Goal: Information Seeking & Learning: Find contact information

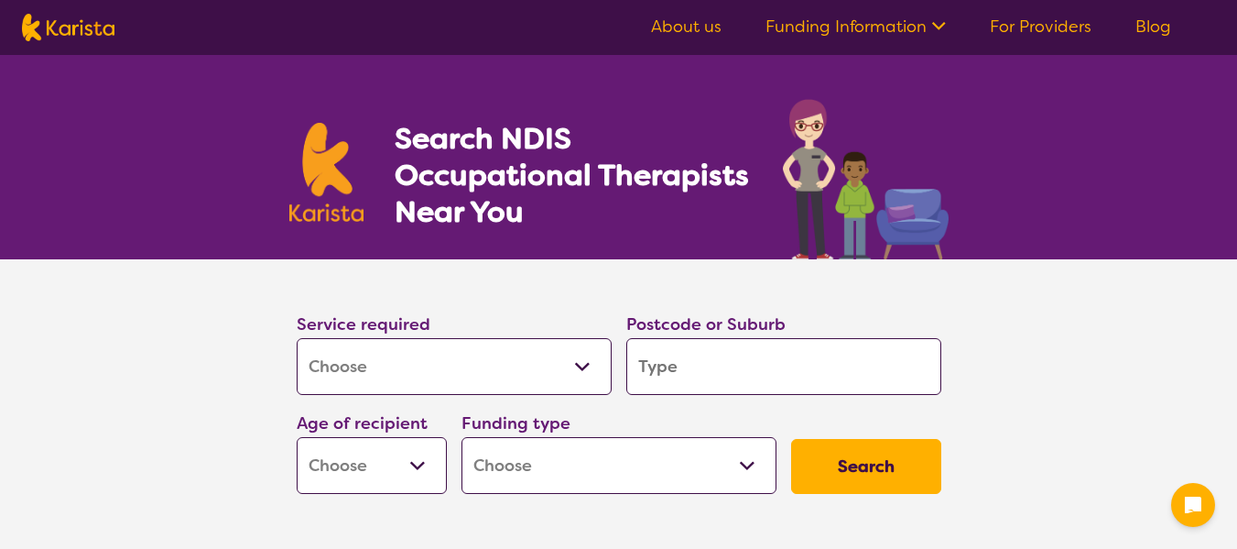
select select "[MEDICAL_DATA]"
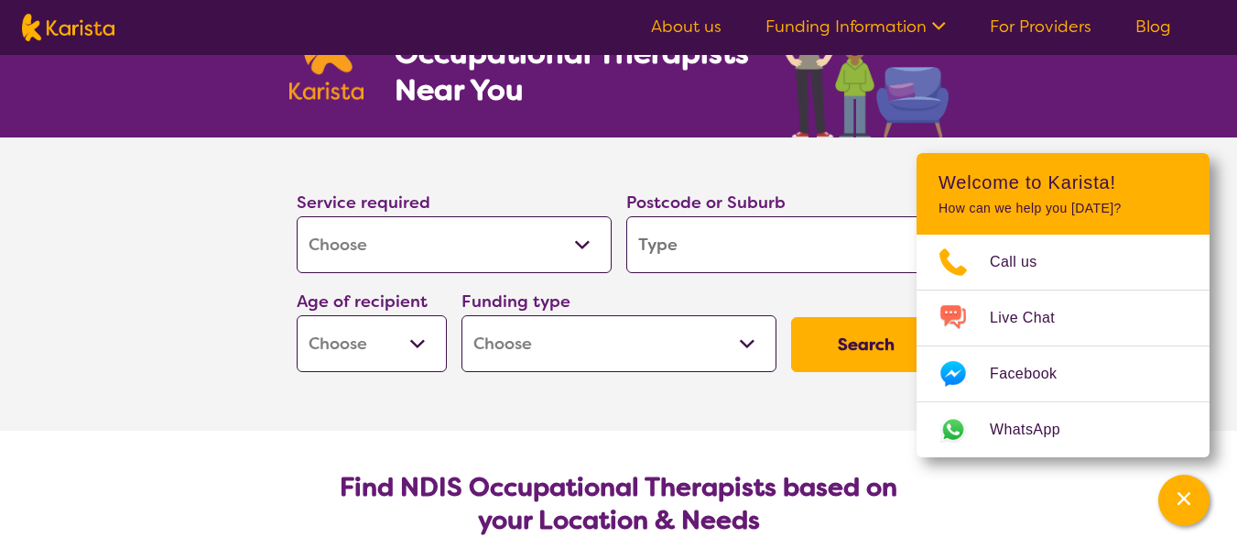
click at [674, 246] on input "search" at bounding box center [783, 244] width 315 height 57
type input "3875"
click at [1185, 501] on icon "Channel Menu" at bounding box center [1184, 498] width 18 height 18
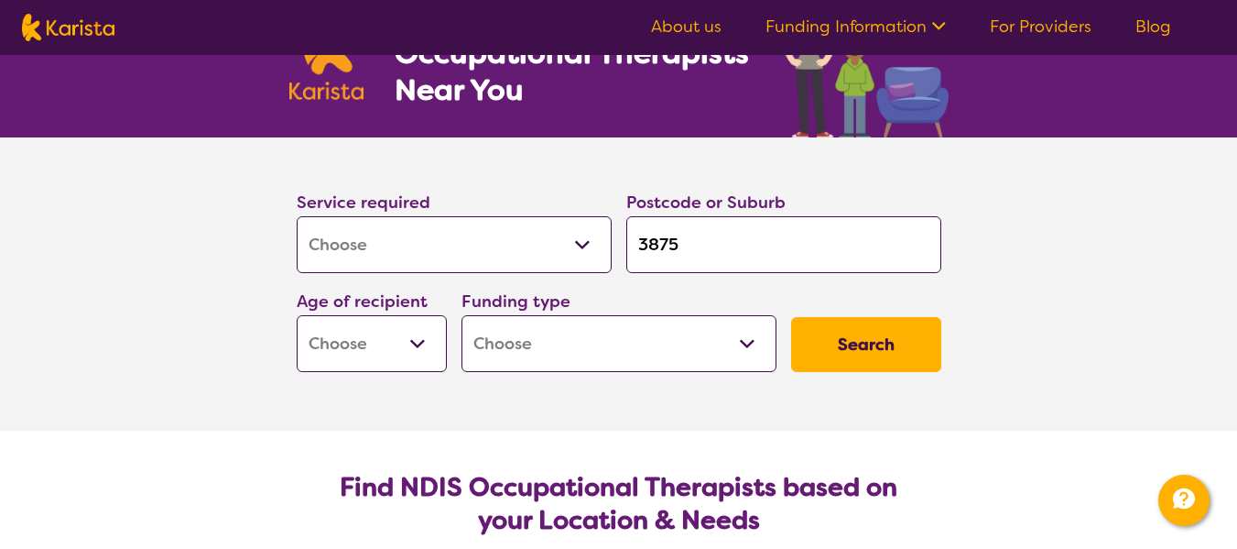
click at [882, 344] on button "Search" at bounding box center [866, 344] width 150 height 55
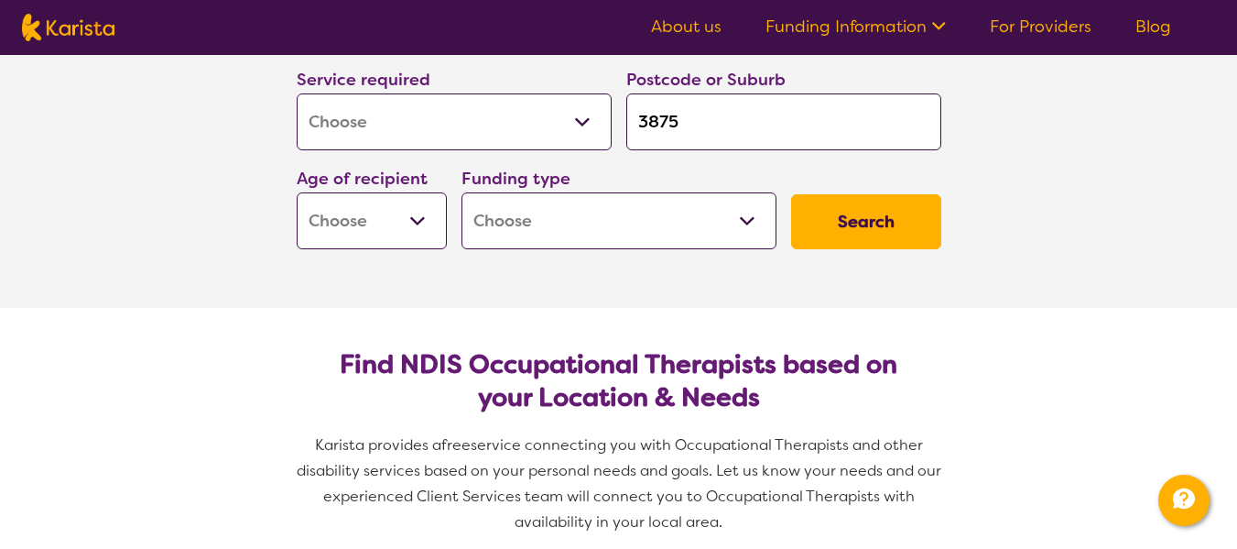
click at [416, 220] on select "Early Childhood - 0 to 9 Child - 10 to 11 Adolescent - 12 to 17 Adult - 18 to 6…" at bounding box center [372, 220] width 150 height 57
select select "AD"
click at [297, 192] on select "Early Childhood - 0 to 9 Child - 10 to 11 Adolescent - 12 to 17 Adult - 18 to 6…" at bounding box center [372, 220] width 150 height 57
select select "AD"
click at [872, 211] on button "Search" at bounding box center [866, 221] width 150 height 55
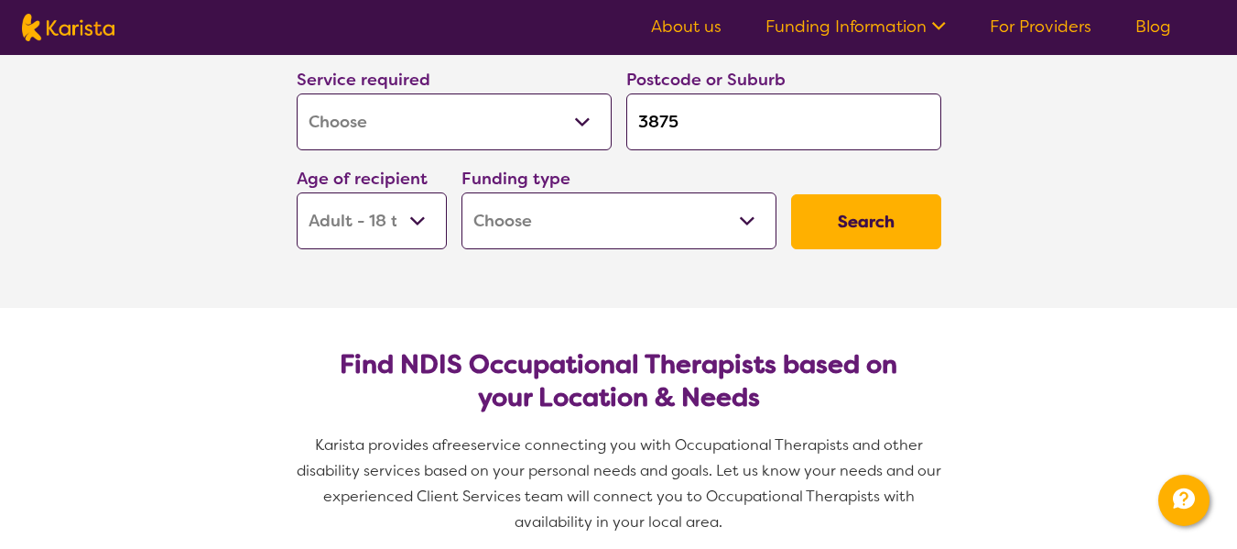
click at [750, 216] on select "Home Care Package (HCP) National Disability Insurance Scheme (NDIS) I don't know" at bounding box center [619, 220] width 315 height 57
select select "HCP"
click at [462, 192] on select "Home Care Package (HCP) National Disability Insurance Scheme (NDIS) I don't know" at bounding box center [619, 220] width 315 height 57
select select "HCP"
click at [747, 223] on select "Home Care Package (HCP) National Disability Insurance Scheme (NDIS) I don't know" at bounding box center [619, 220] width 315 height 57
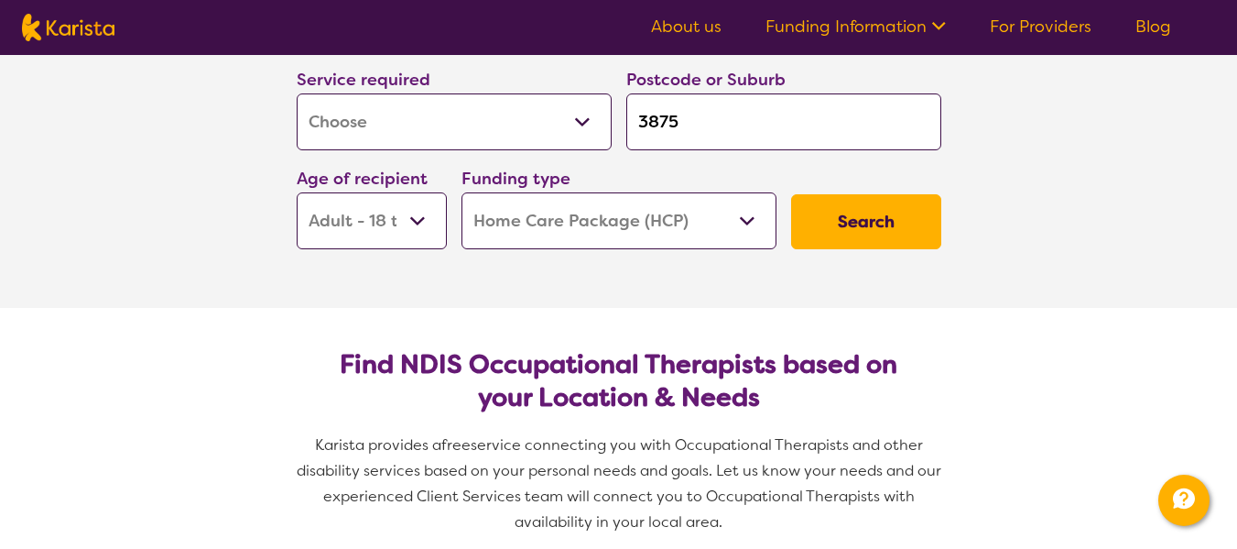
select select "i-don-t-know"
click at [462, 192] on select "Home Care Package (HCP) National Disability Insurance Scheme (NDIS) I don't know" at bounding box center [619, 220] width 315 height 57
select select "i-don-t-know"
click at [874, 223] on button "Search" at bounding box center [866, 221] width 150 height 55
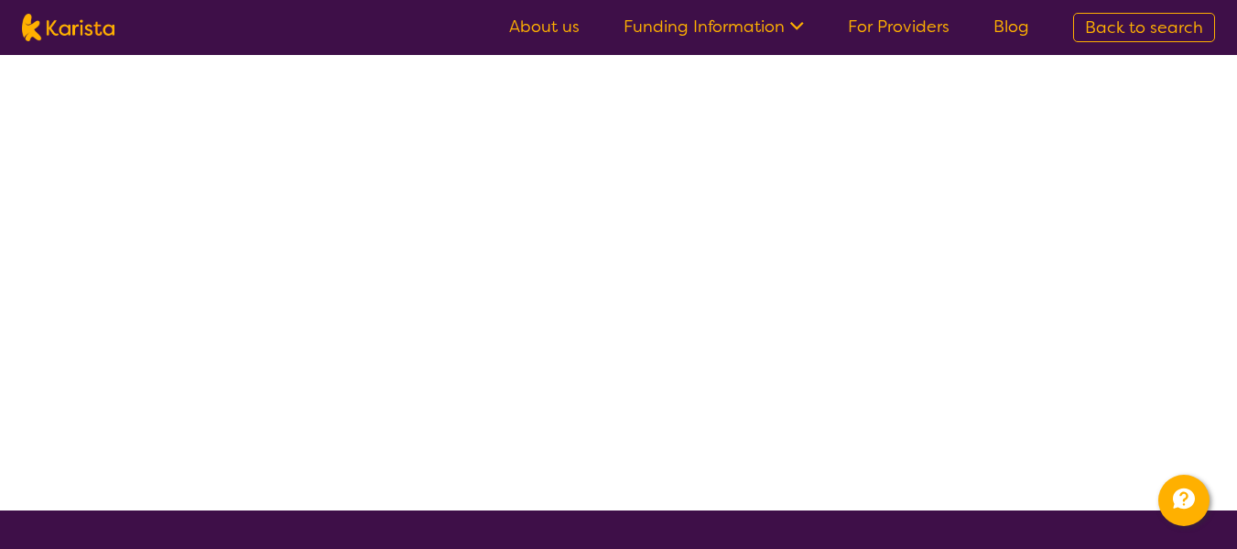
select select "[MEDICAL_DATA]"
select select "AD"
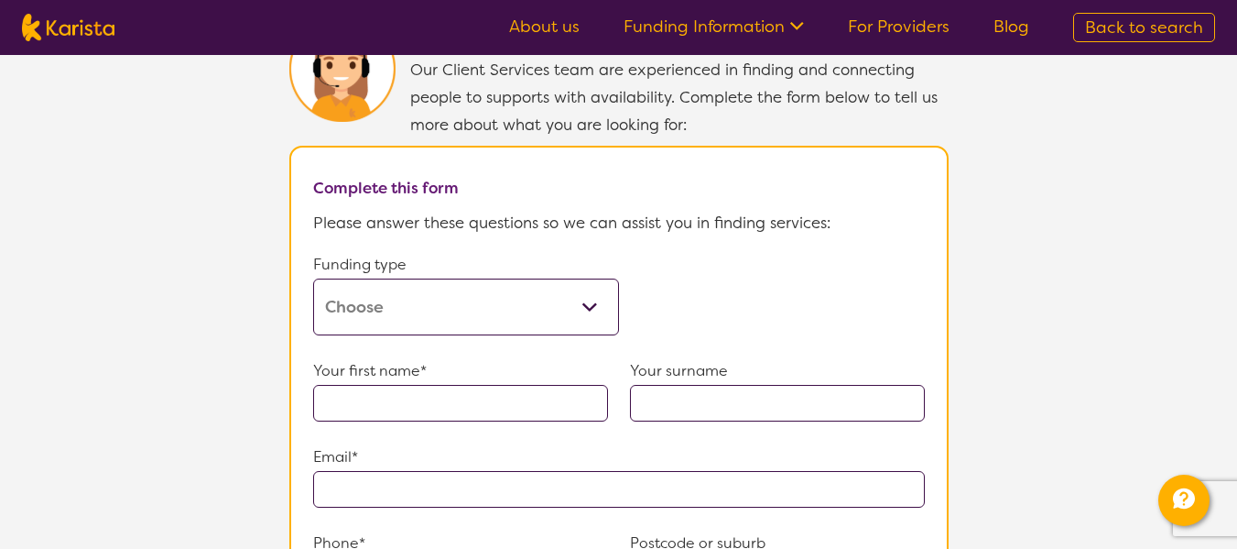
scroll to position [1069, 0]
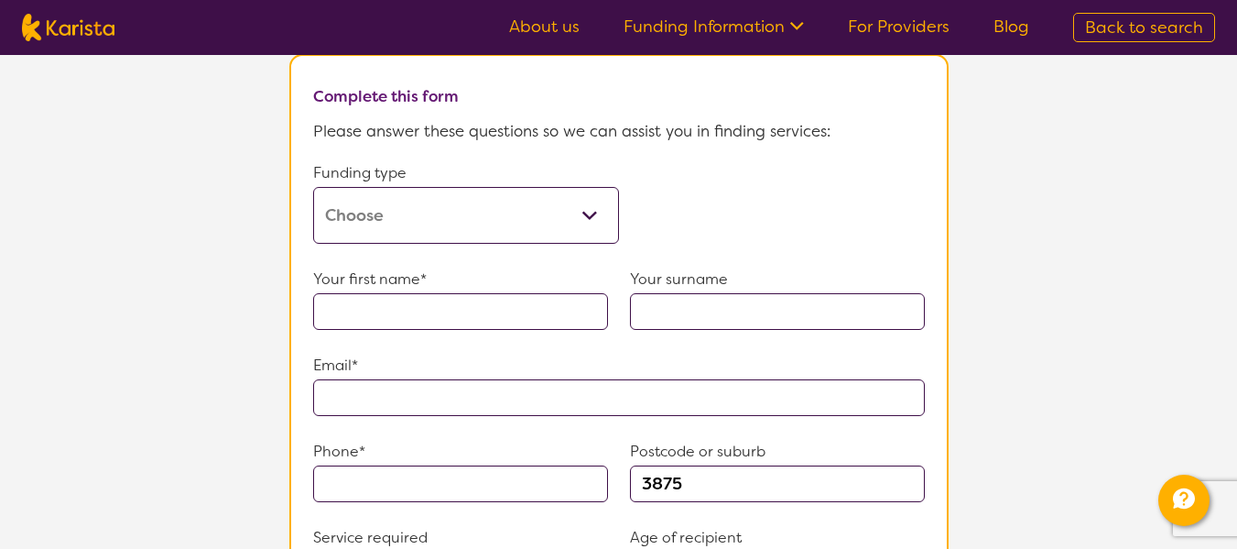
click at [590, 208] on select "Home Care Package (HCP) Home Care Package - Level 1 Home Care Package - Level 2…" at bounding box center [466, 215] width 306 height 57
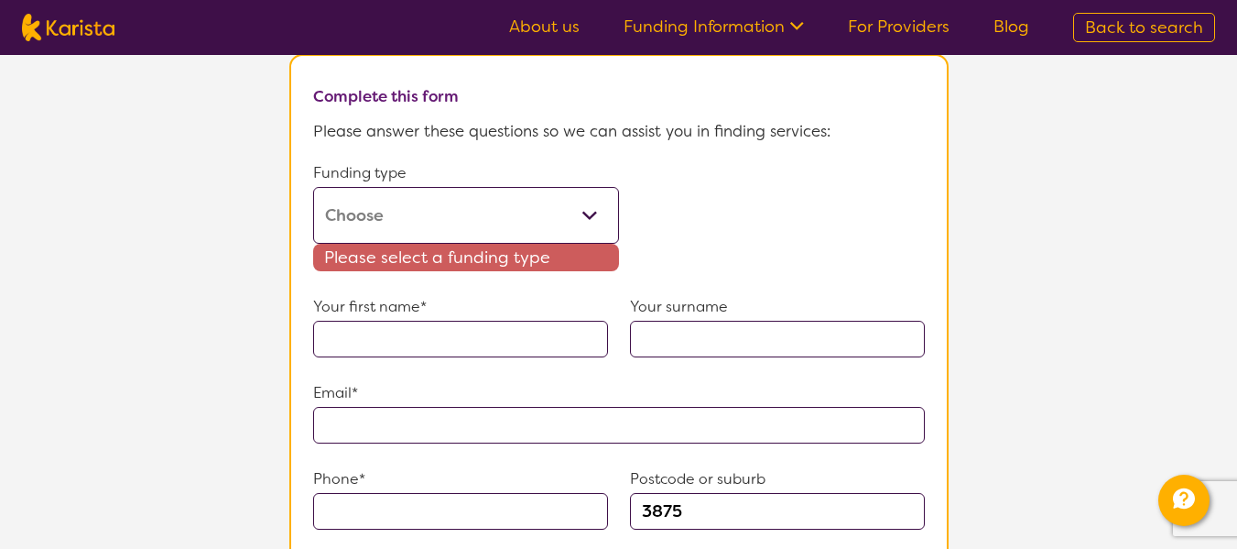
click at [790, 206] on form "Funding type Home Care Package (HCP) Home Care Package - Level 1 Home Care Pack…" at bounding box center [619, 539] width 612 height 761
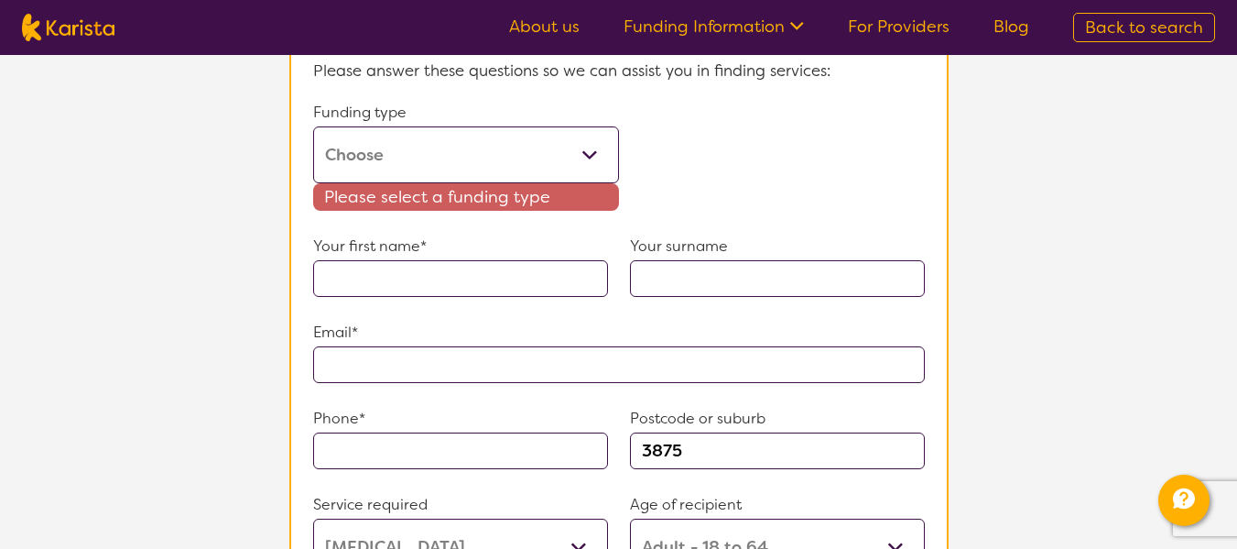
scroll to position [1099, 0]
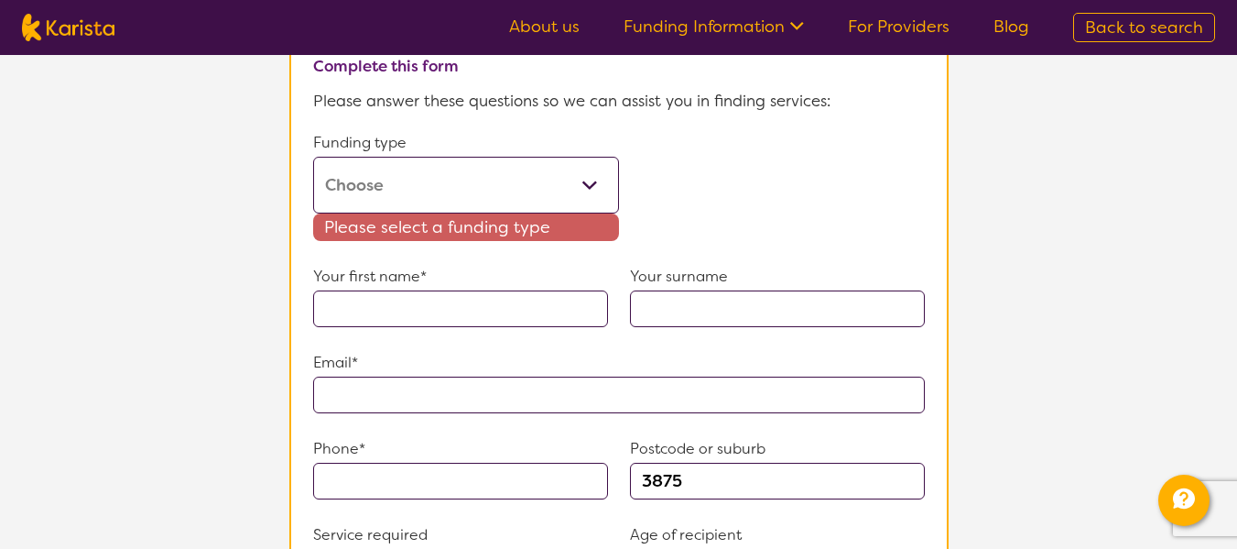
select select "[MEDICAL_DATA]"
select select "AD"
select select "i-don-t-know"
select select "[MEDICAL_DATA]"
select select "AD"
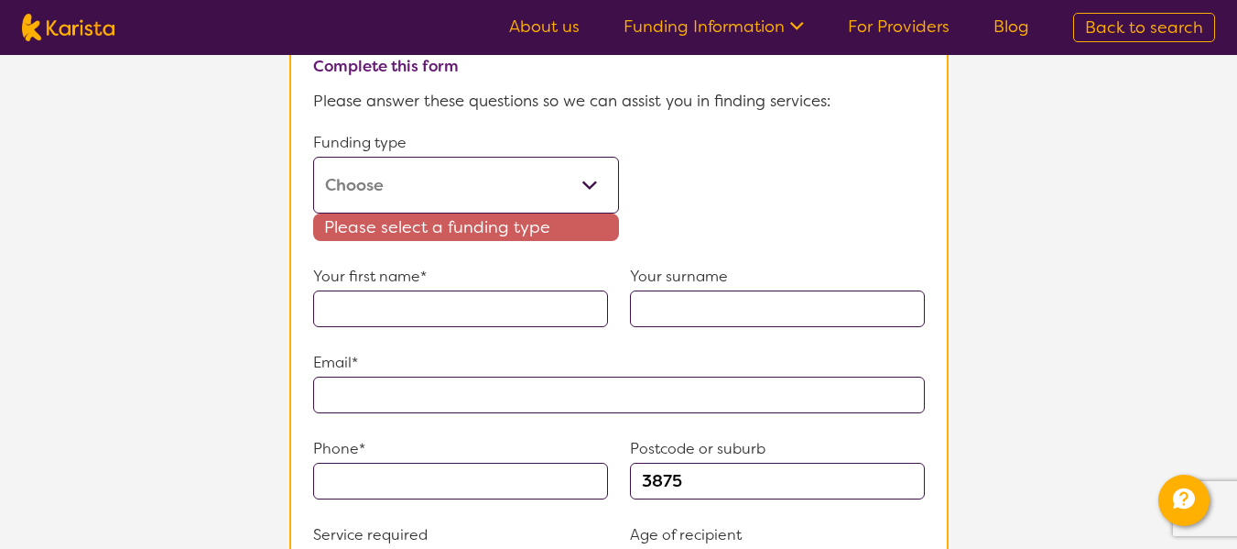
select select "i-don-t-know"
